Goal: Information Seeking & Learning: Learn about a topic

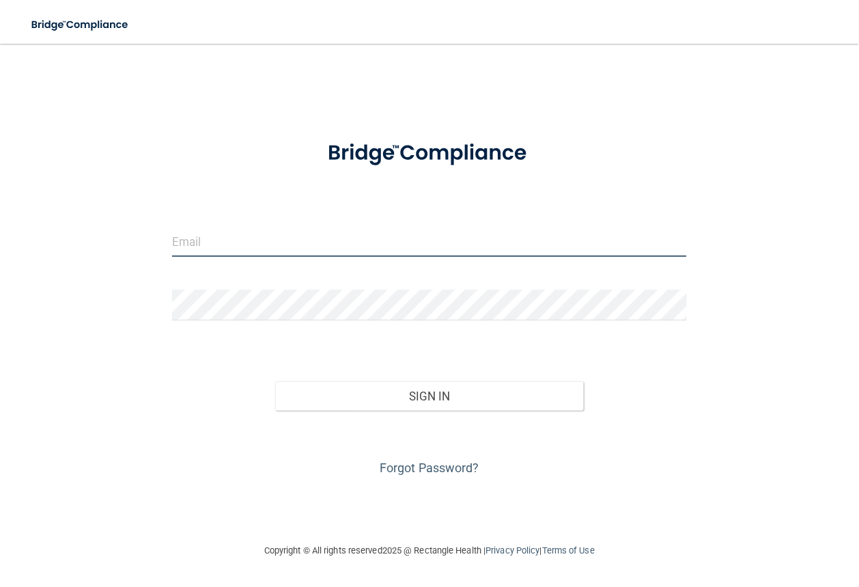
click at [252, 245] on input "email" at bounding box center [429, 241] width 515 height 31
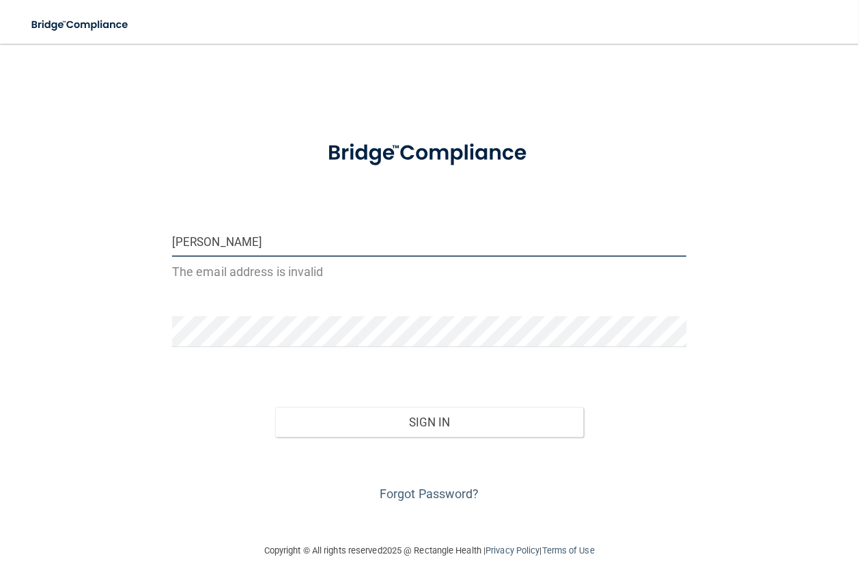
type input "[EMAIL_ADDRESS][DOMAIN_NAME]"
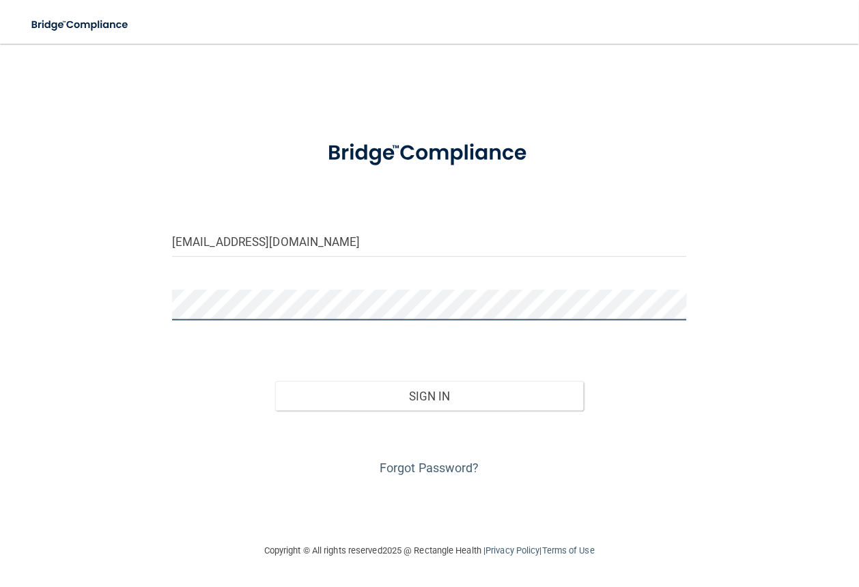
click at [275, 381] on button "Sign In" at bounding box center [429, 396] width 309 height 30
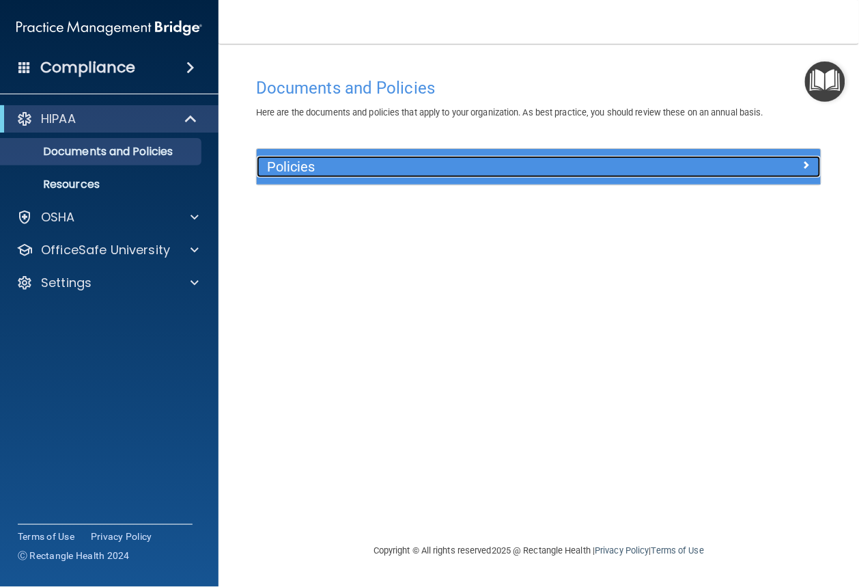
click at [342, 176] on div "Policies" at bounding box center [468, 167] width 423 height 22
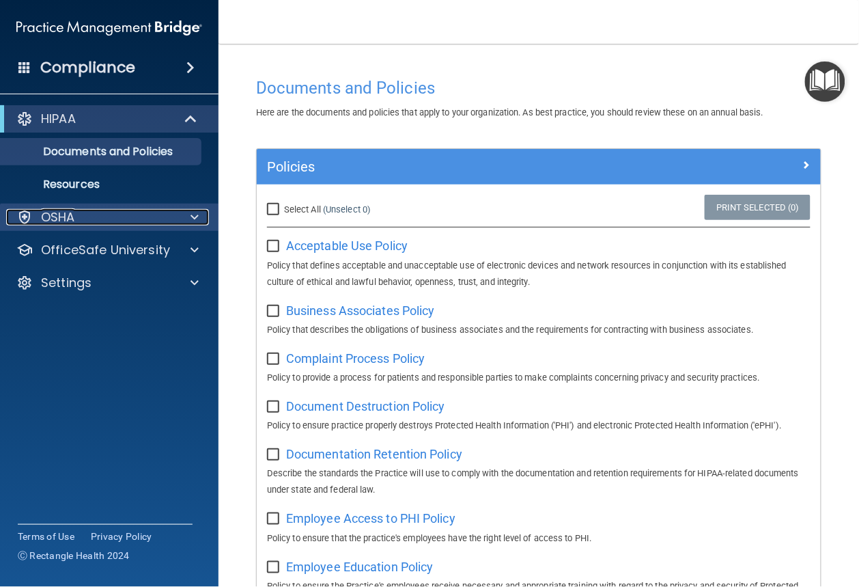
click at [102, 212] on div "OSHA" at bounding box center [90, 217] width 169 height 16
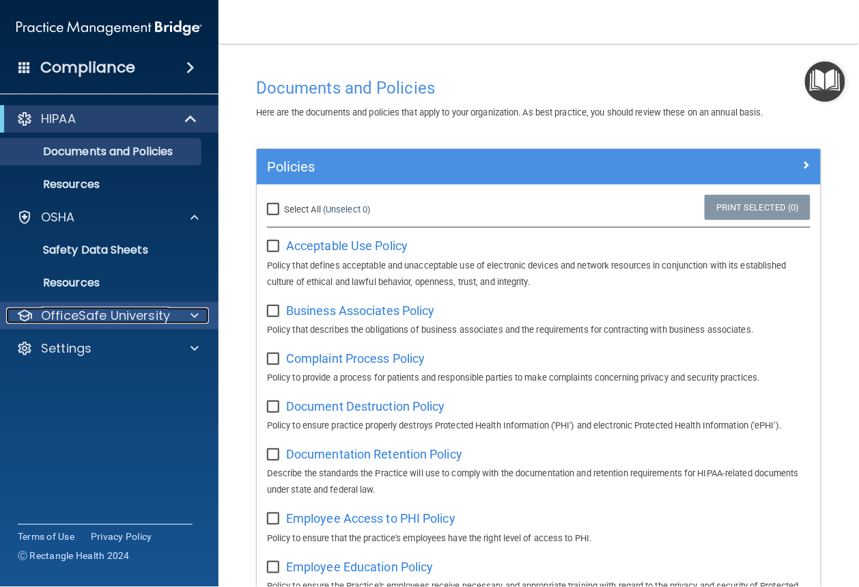
click at [139, 309] on p "OfficeSafe University" at bounding box center [105, 315] width 129 height 16
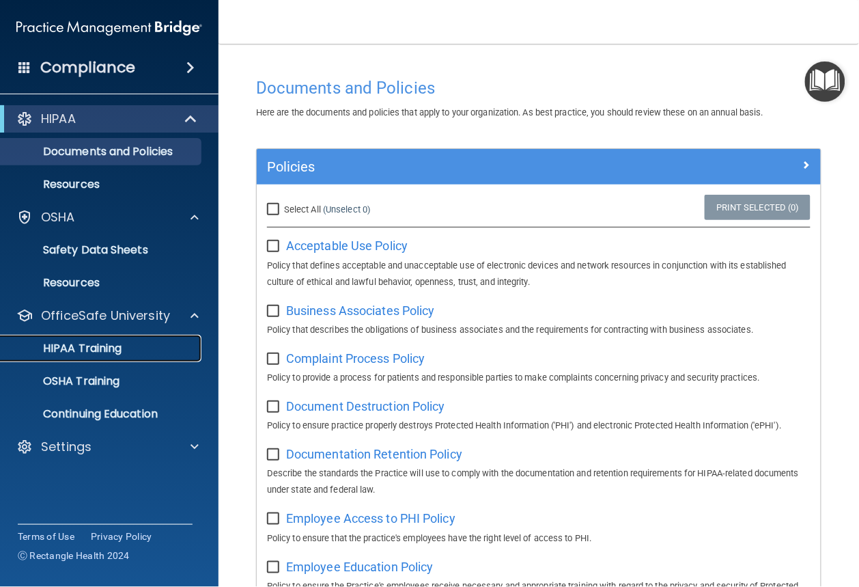
click at [122, 347] on div "HIPAA Training" at bounding box center [102, 349] width 186 height 14
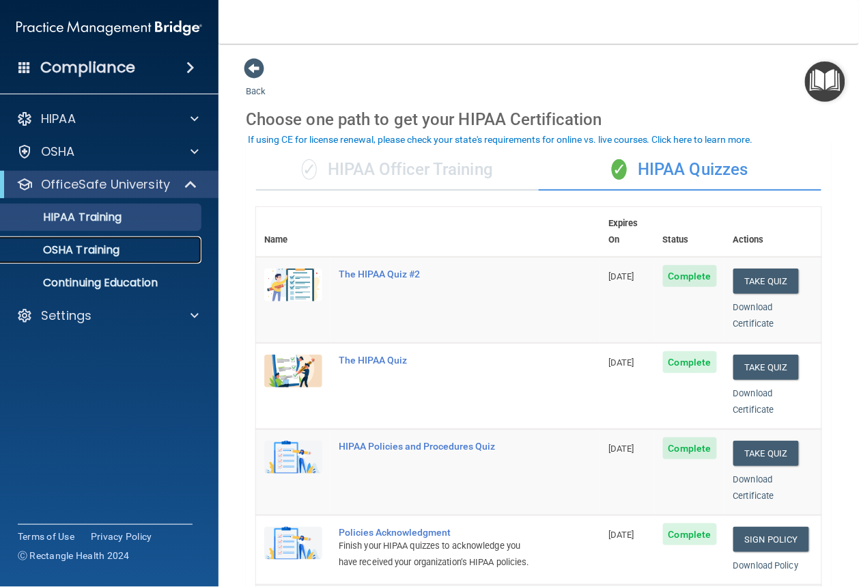
click at [126, 253] on div "OSHA Training" at bounding box center [102, 250] width 186 height 14
